Goal: Communication & Community: Connect with others

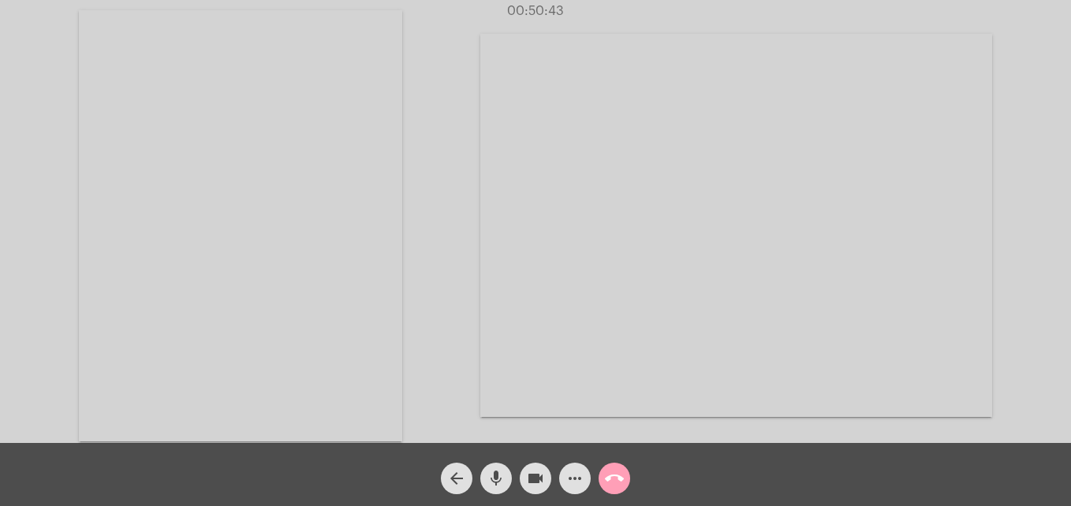
click at [616, 485] on mat-icon "call_end" at bounding box center [614, 478] width 19 height 19
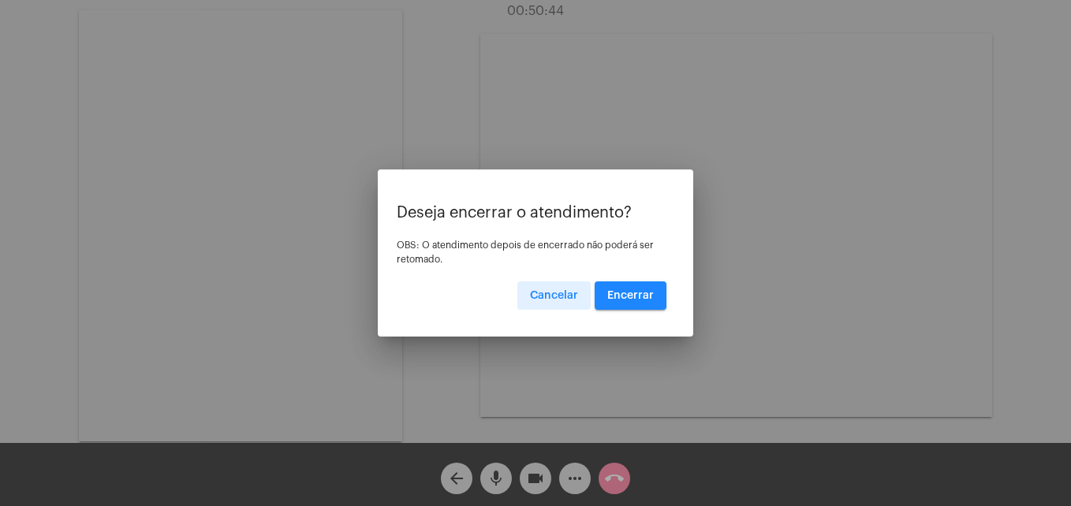
click at [641, 299] on span "Encerrar" at bounding box center [630, 295] width 47 height 11
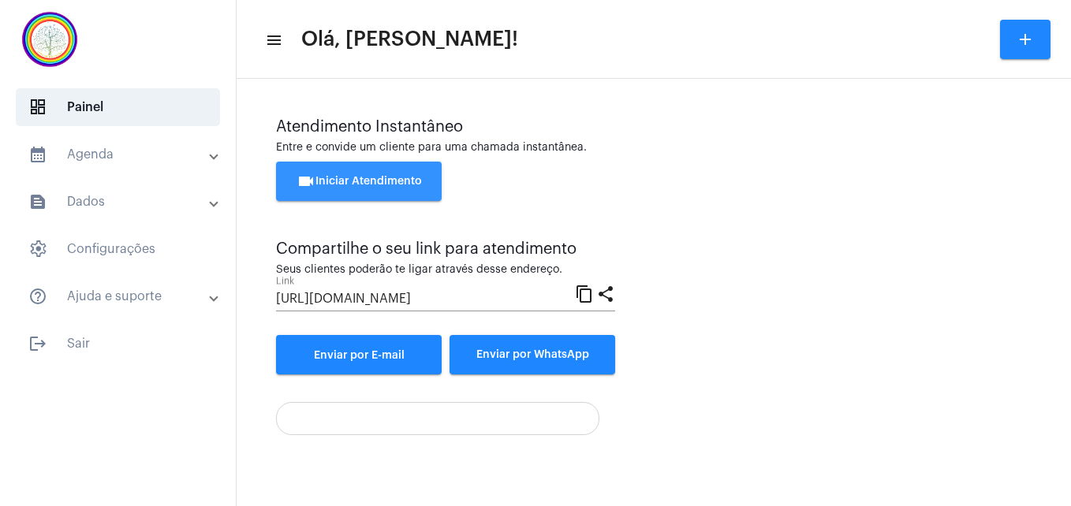
click at [373, 178] on span "videocam Iniciar Atendimento" at bounding box center [358, 181] width 125 height 11
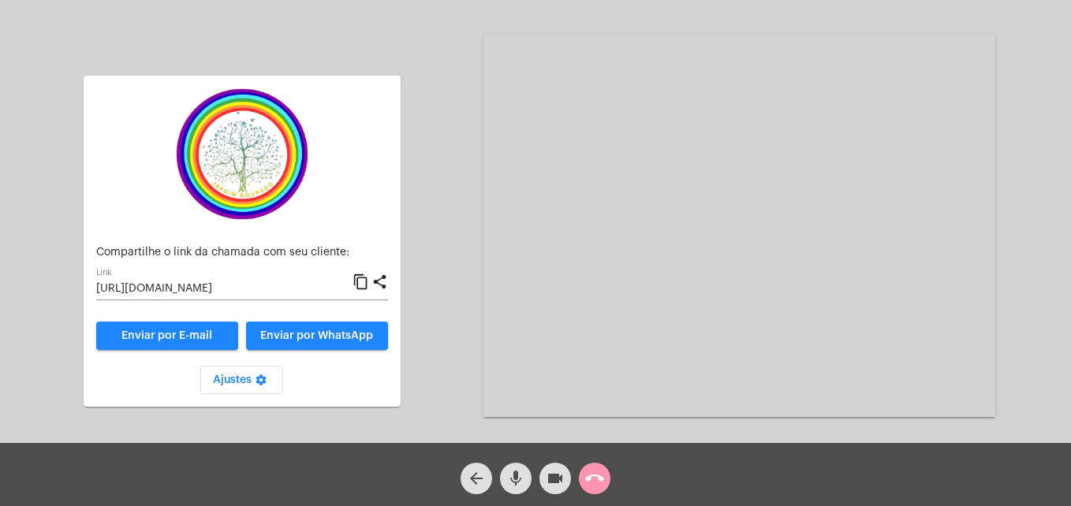
click at [364, 285] on mat-icon "content_copy" at bounding box center [360, 282] width 17 height 19
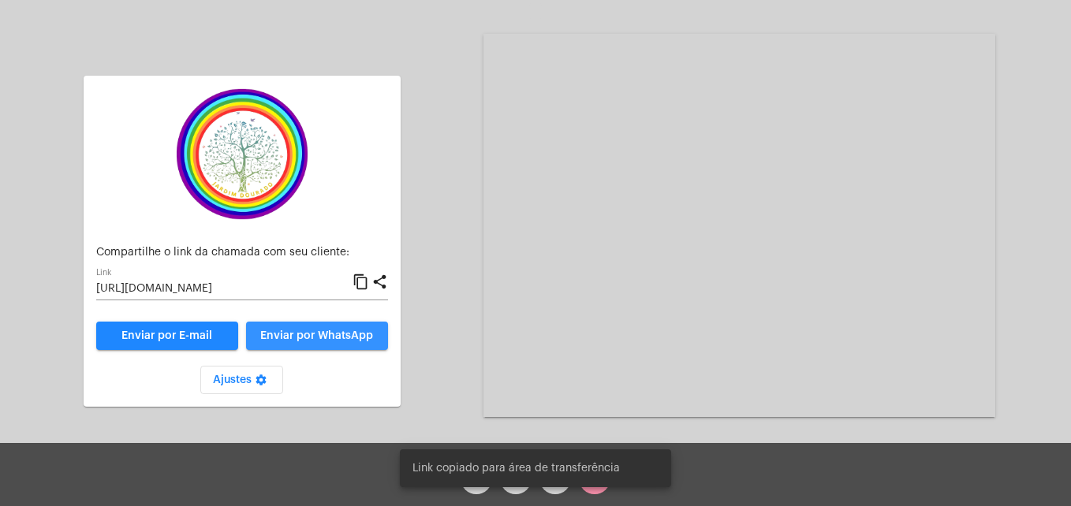
click at [352, 331] on span "Enviar por WhatsApp" at bounding box center [316, 335] width 113 height 11
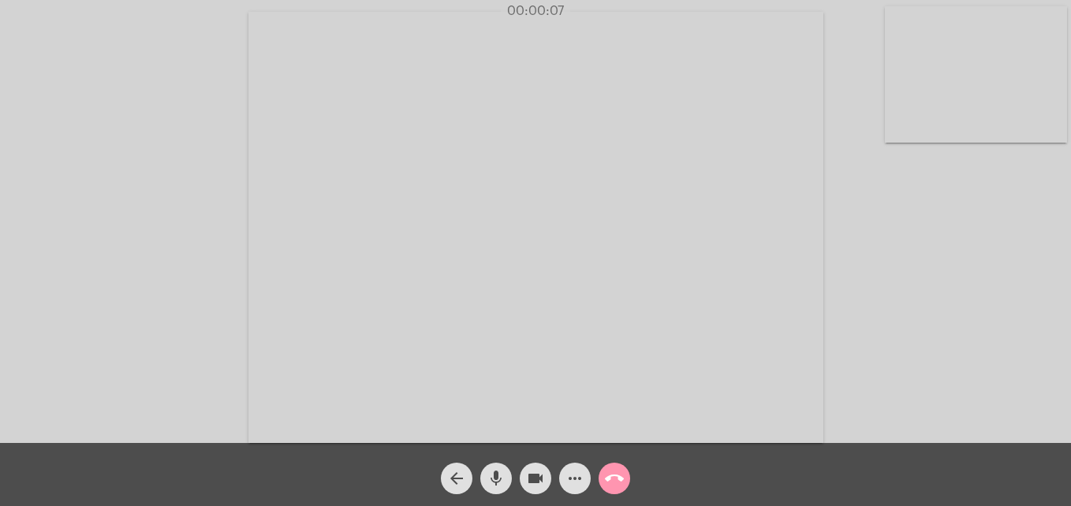
click at [904, 131] on video at bounding box center [976, 74] width 182 height 136
click at [449, 426] on video at bounding box center [678, 225] width 575 height 431
